Goal: Transaction & Acquisition: Book appointment/travel/reservation

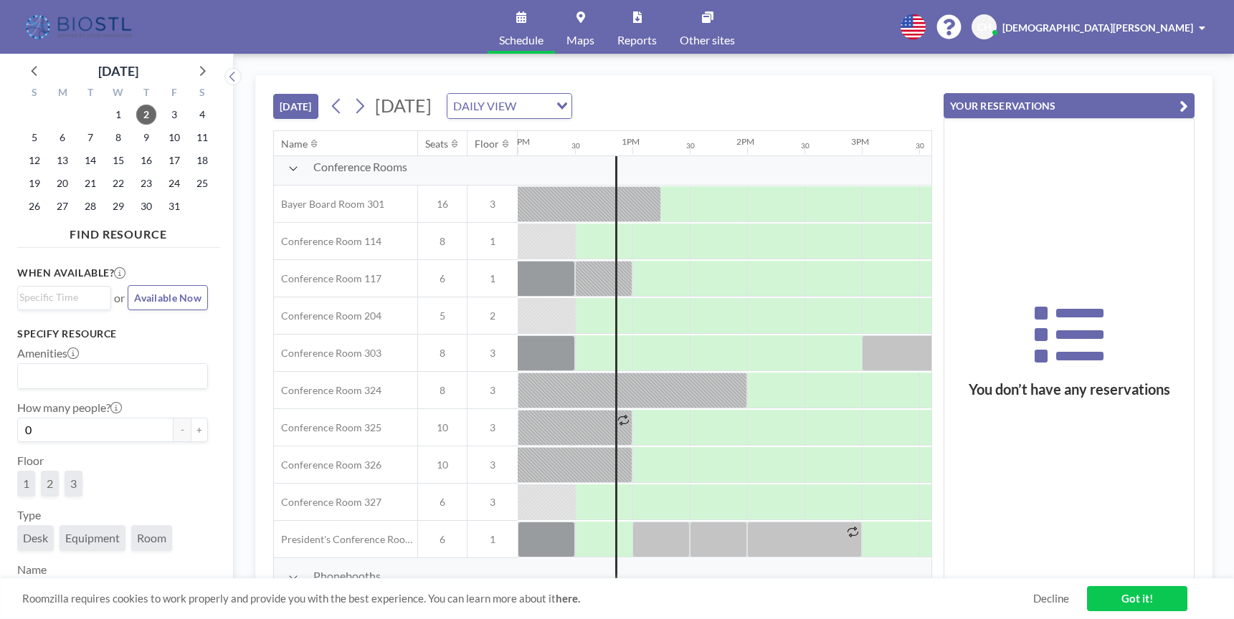
scroll to position [381, 1376]
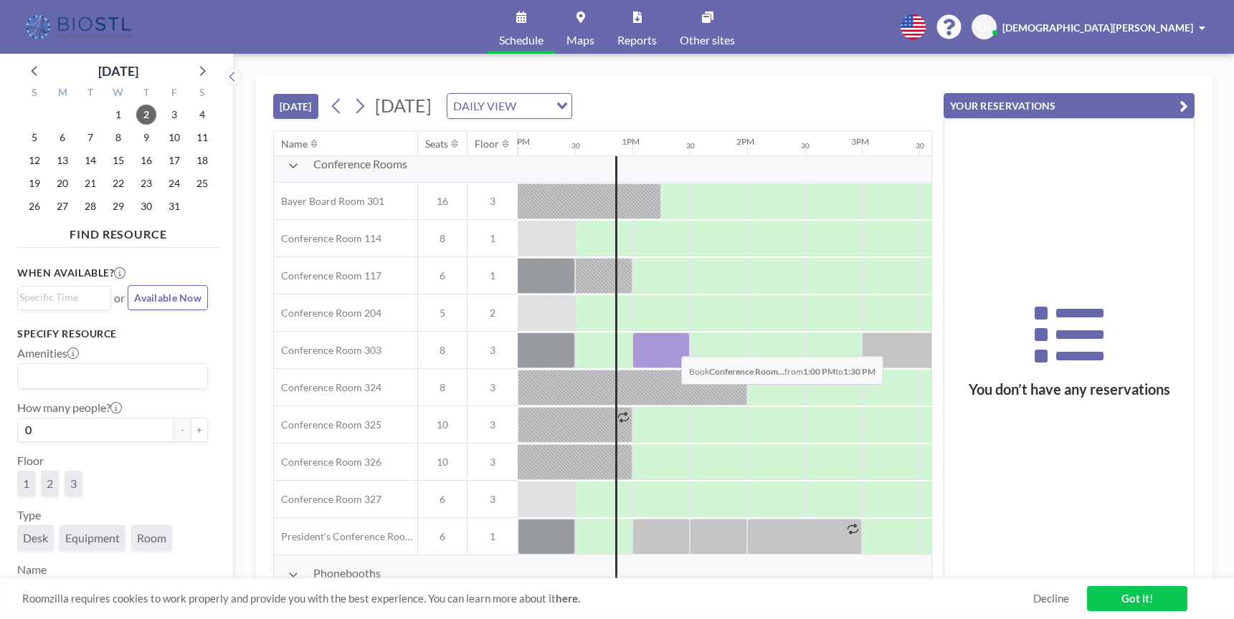
click at [670, 346] on div at bounding box center [660, 351] width 57 height 36
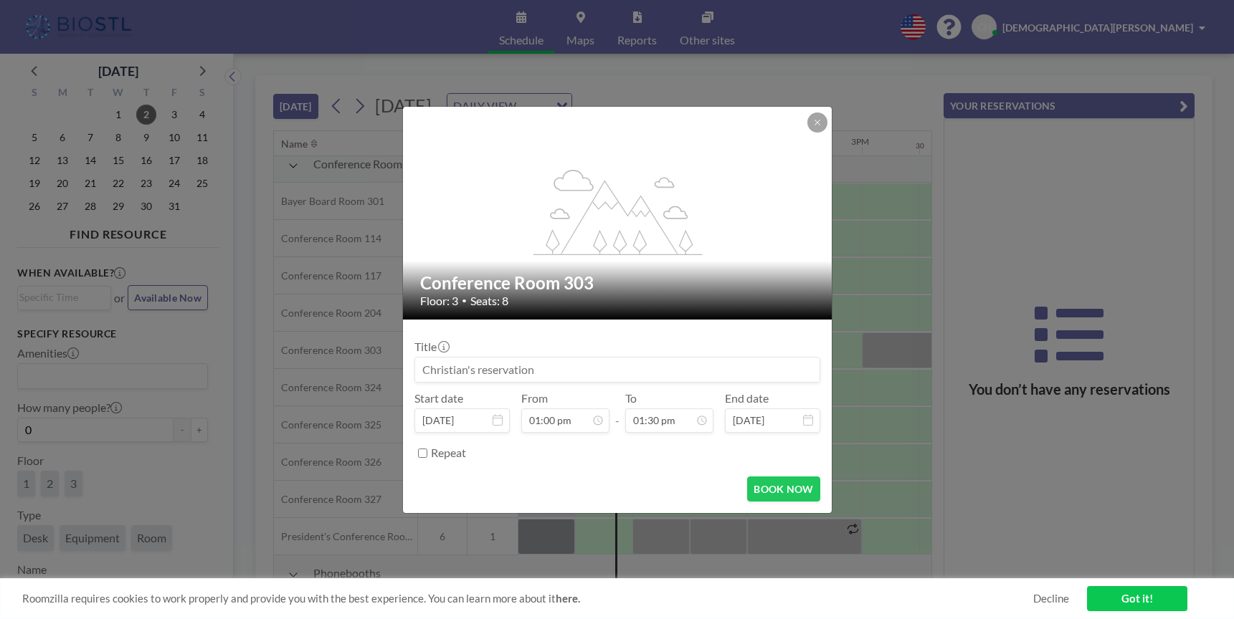
click at [616, 373] on input at bounding box center [617, 370] width 404 height 24
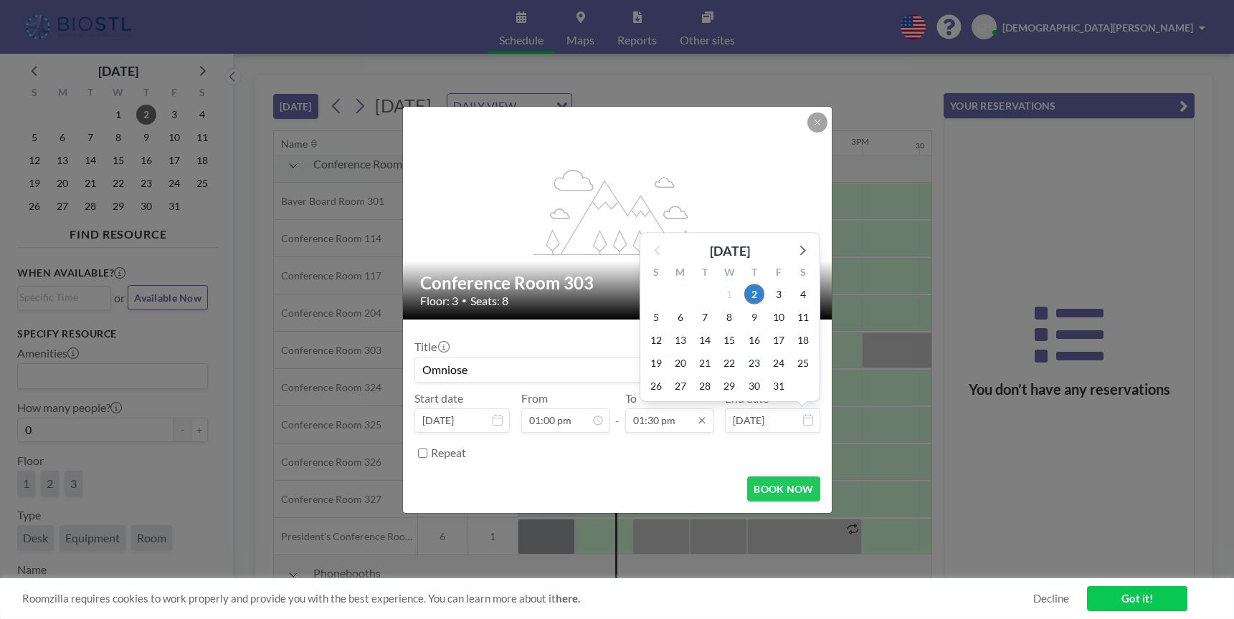
type input "Omniose"
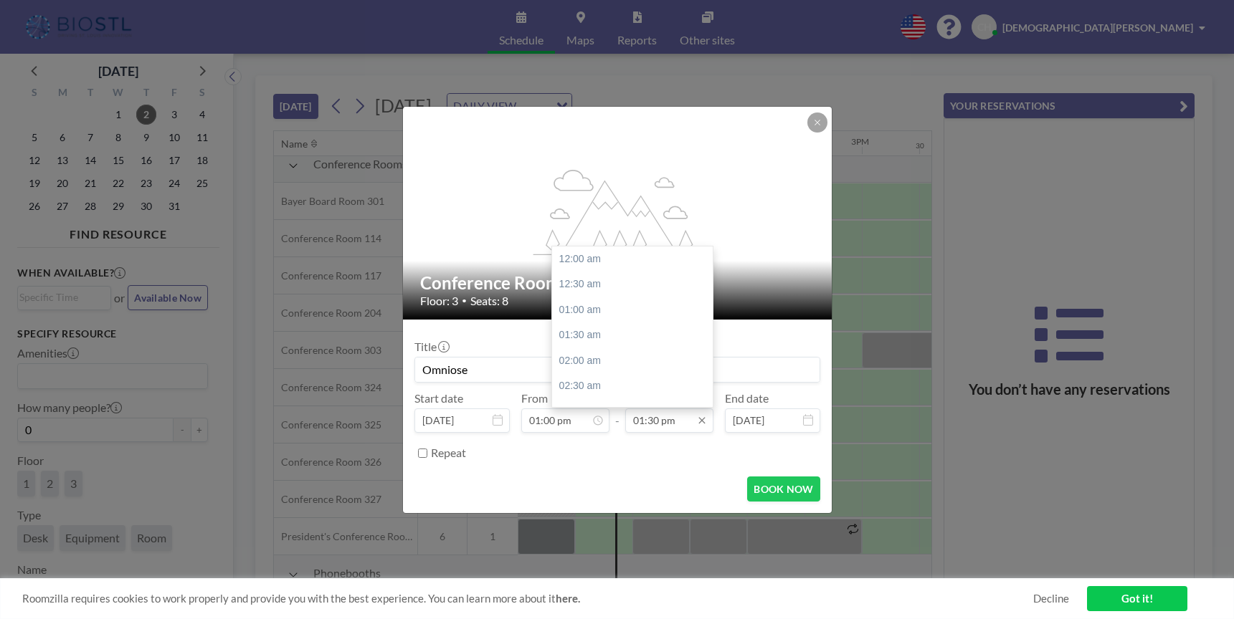
scroll to position [689, 0]
click at [670, 421] on input "01:30 pm" at bounding box center [669, 421] width 88 height 24
click at [587, 285] on div "02:00 pm" at bounding box center [632, 285] width 161 height 26
type input "02:00 pm"
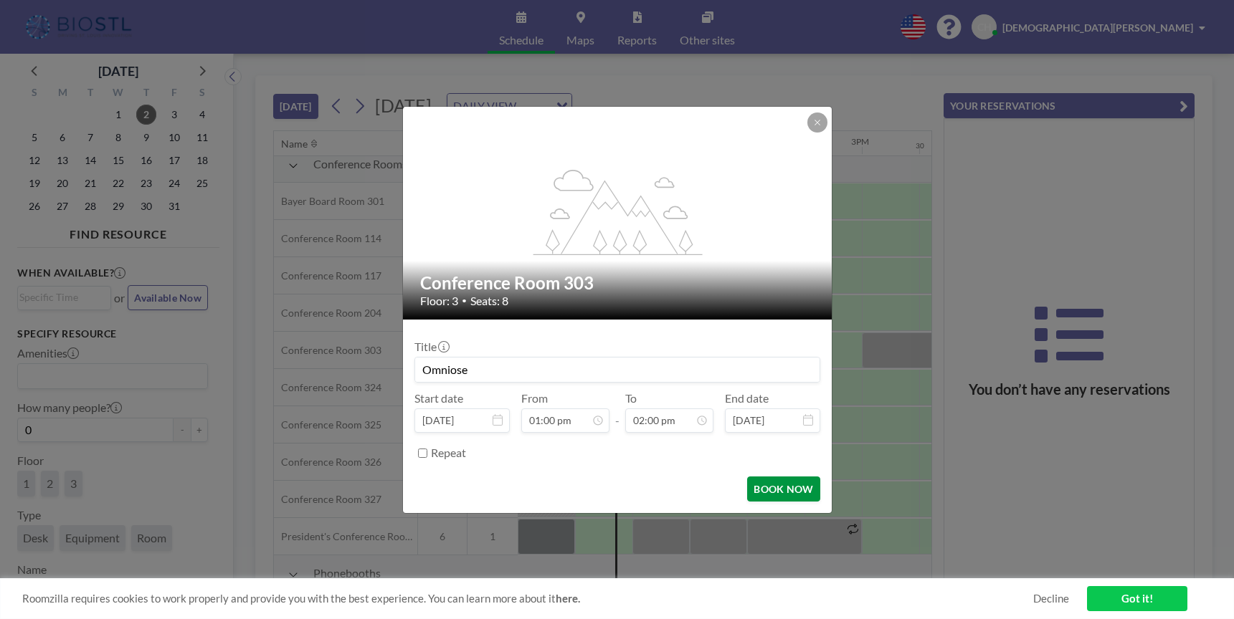
click at [783, 485] on button "BOOK NOW" at bounding box center [783, 489] width 72 height 25
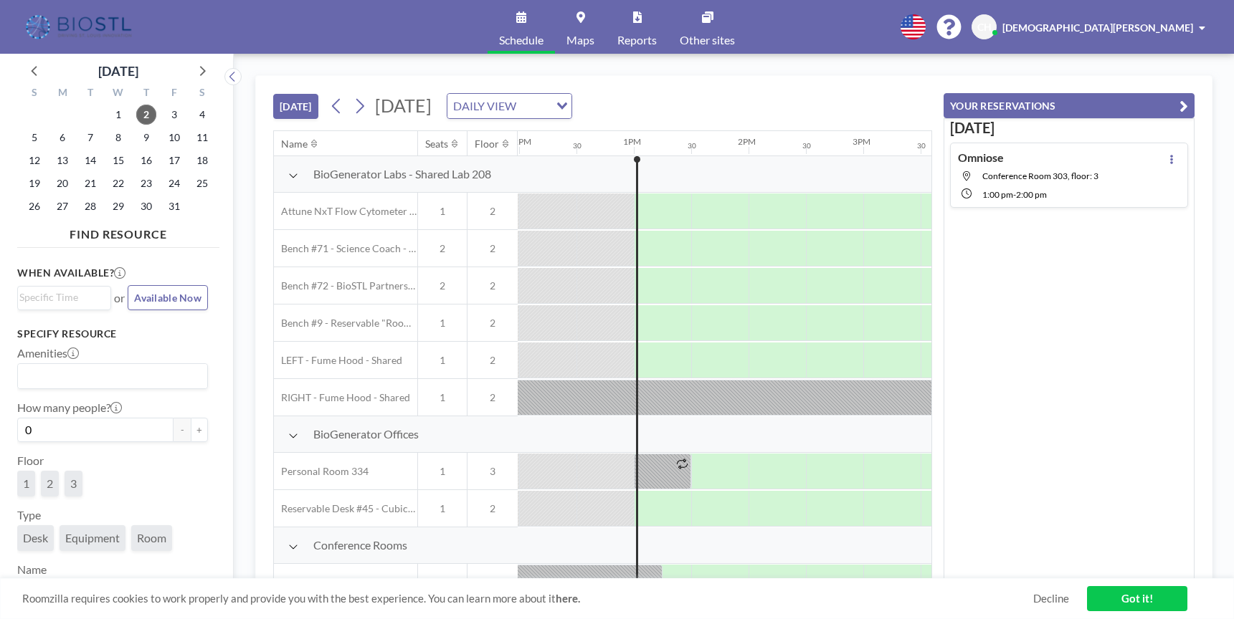
scroll to position [0, 1376]
